Goal: Check status: Check status

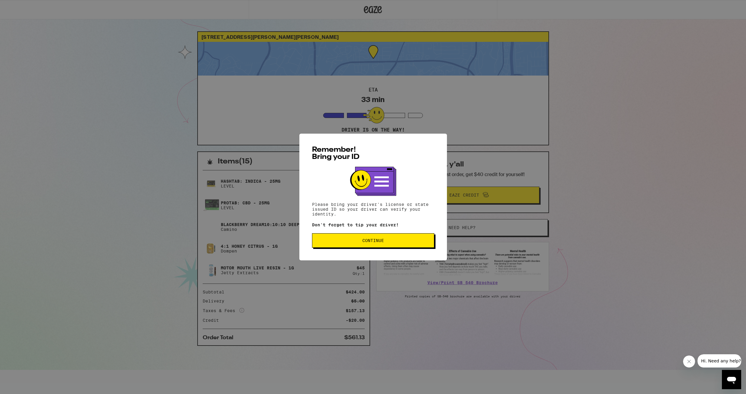
click at [349, 239] on button "Continue" at bounding box center [373, 240] width 122 height 14
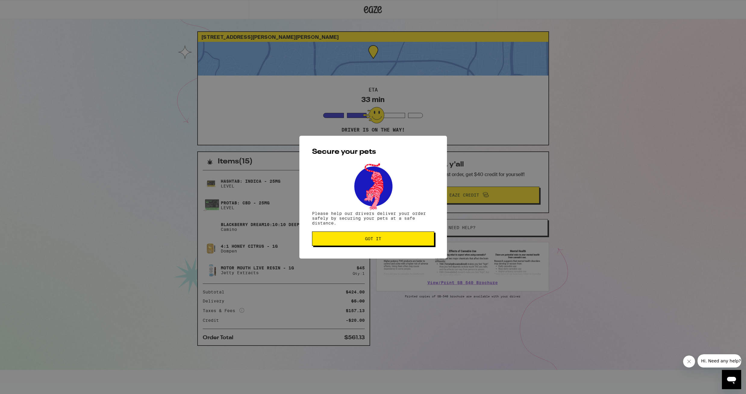
click at [347, 244] on button "Got it" at bounding box center [373, 238] width 122 height 14
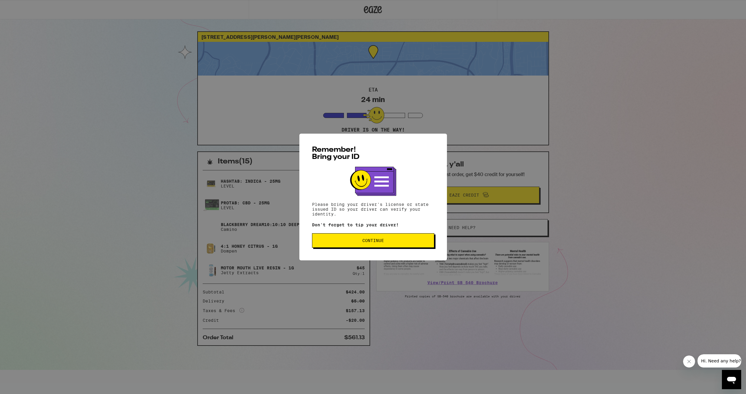
click at [342, 242] on span "Continue" at bounding box center [373, 240] width 112 height 4
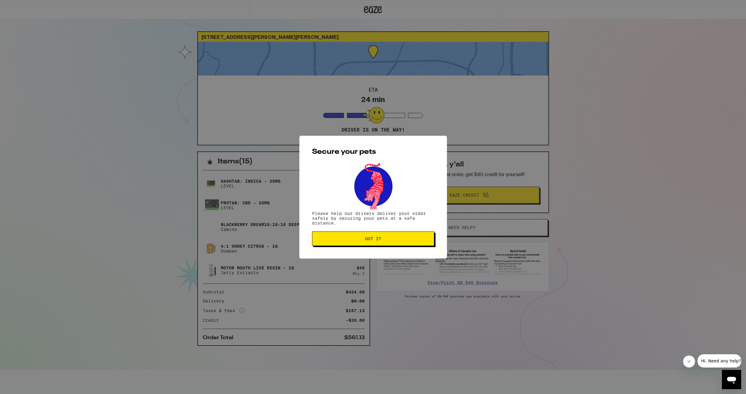
click at [341, 235] on button "Got it" at bounding box center [373, 238] width 122 height 14
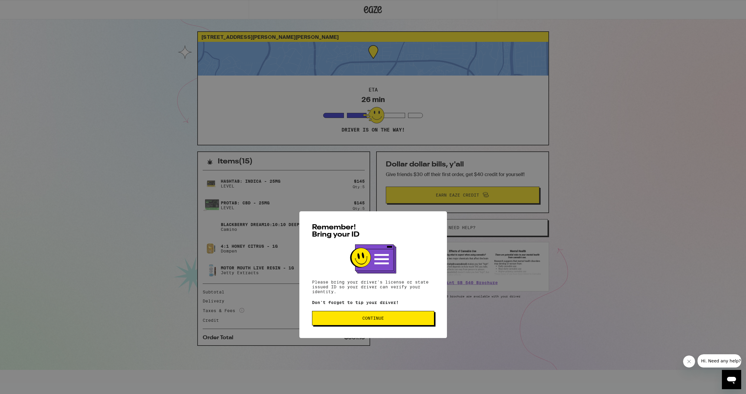
click at [395, 241] on span "Continue" at bounding box center [373, 240] width 112 height 4
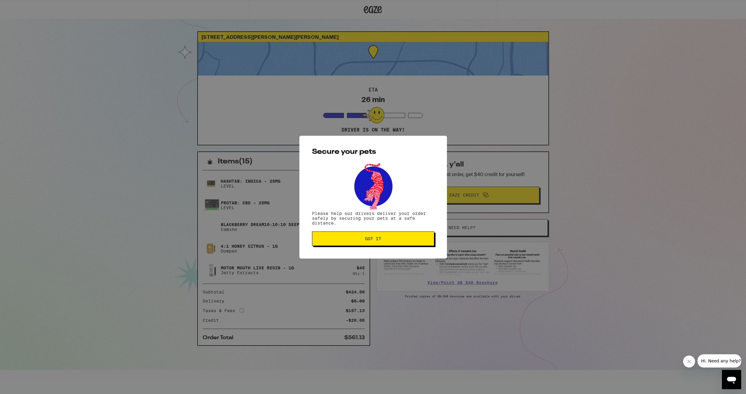
click at [332, 239] on span "Got it" at bounding box center [373, 239] width 112 height 4
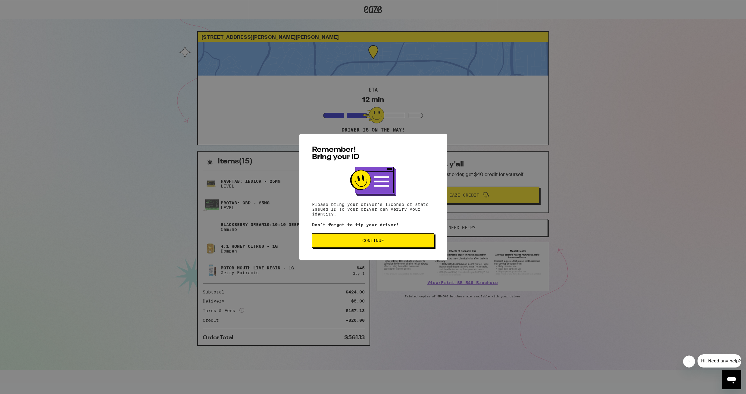
click at [361, 239] on button "Continue" at bounding box center [373, 240] width 122 height 14
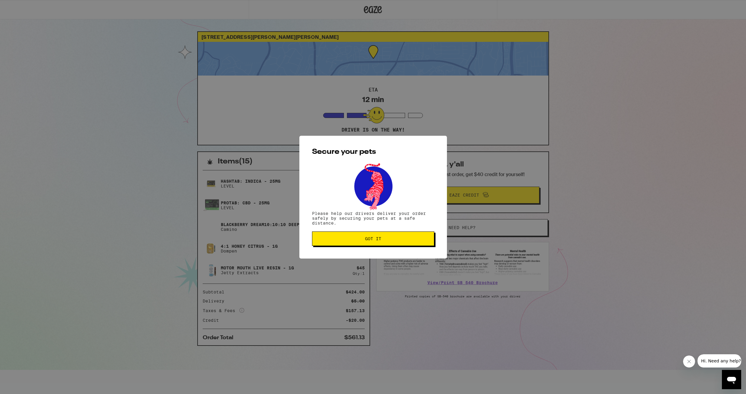
click at [354, 244] on button "Got it" at bounding box center [373, 238] width 122 height 14
